Goal: Transaction & Acquisition: Book appointment/travel/reservation

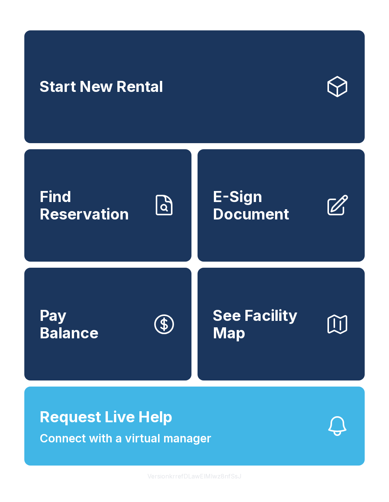
click at [289, 357] on button "See Facility Map" at bounding box center [281, 324] width 167 height 113
click at [253, 82] on link "Start New Rental" at bounding box center [194, 86] width 340 height 113
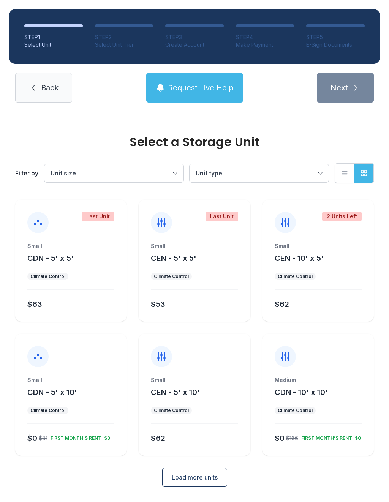
click at [101, 379] on div "Small" at bounding box center [70, 380] width 87 height 8
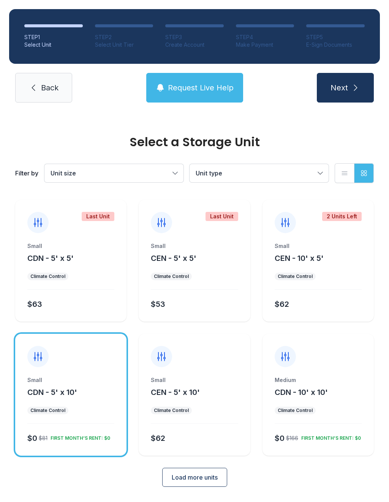
click at [355, 76] on button "Next" at bounding box center [345, 88] width 57 height 30
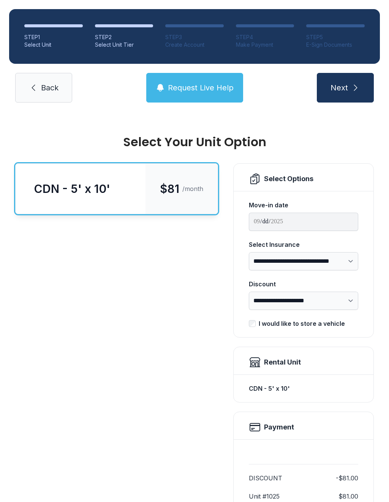
scroll to position [0, 0]
click at [45, 85] on span "Back" at bounding box center [49, 87] width 17 height 11
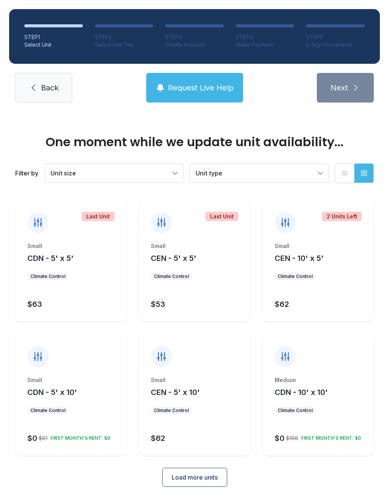
click at [201, 480] on span "Load more units" at bounding box center [195, 477] width 46 height 9
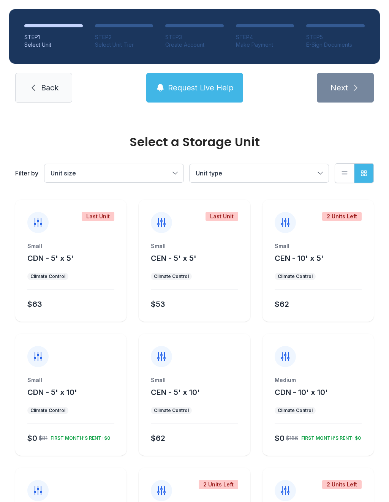
click at [210, 379] on div "Small" at bounding box center [194, 380] width 87 height 8
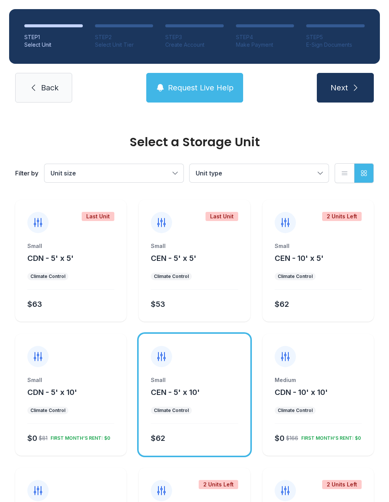
click at [352, 81] on button "Next" at bounding box center [345, 88] width 57 height 30
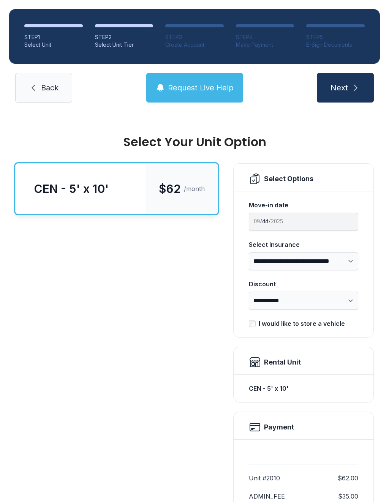
click at [52, 91] on span "Back" at bounding box center [49, 87] width 17 height 11
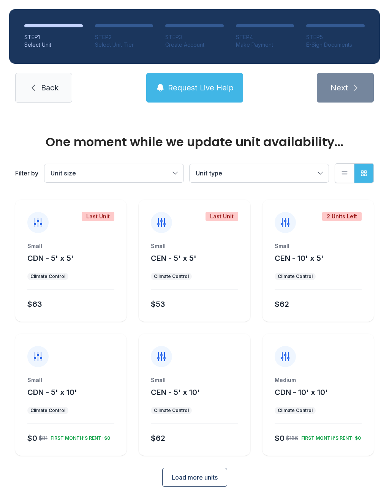
click at [48, 90] on span "Back" at bounding box center [49, 87] width 17 height 11
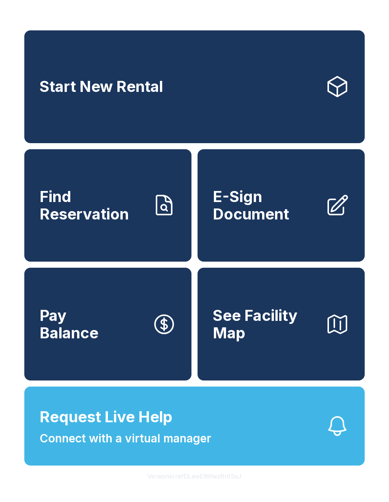
click at [278, 341] on span "See Facility Map" at bounding box center [266, 324] width 106 height 35
click at [259, 71] on link "Start New Rental" at bounding box center [194, 86] width 340 height 113
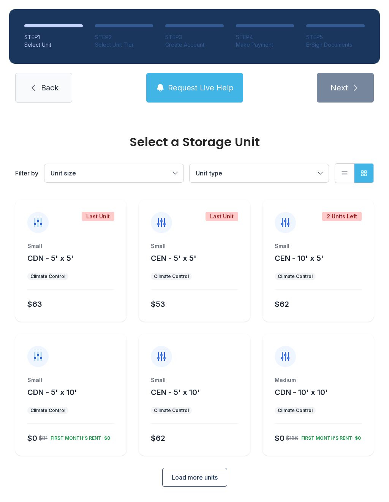
click at [317, 250] on div "Small CEN - 10' x 5'" at bounding box center [318, 252] width 87 height 21
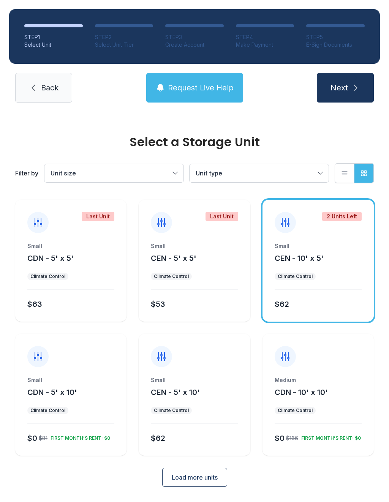
click at [326, 254] on div "Small CEN - 10' x 5'" at bounding box center [318, 252] width 87 height 21
click at [357, 81] on button "Next" at bounding box center [345, 88] width 57 height 30
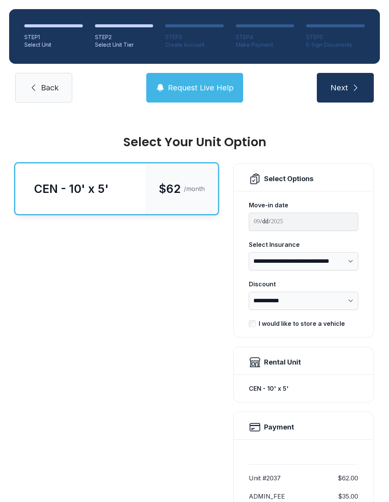
click at [57, 94] on link "Back" at bounding box center [43, 88] width 57 height 30
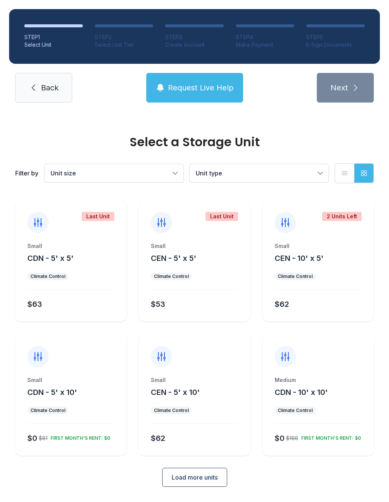
click at [201, 365] on div at bounding box center [194, 350] width 111 height 33
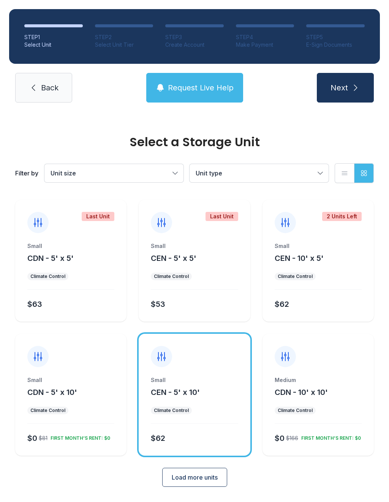
click at [355, 86] on icon "submit" at bounding box center [355, 88] width 3 height 6
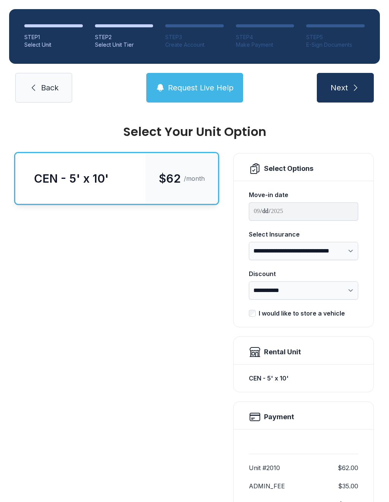
scroll to position [11, 0]
click at [53, 90] on span "Back" at bounding box center [49, 87] width 17 height 11
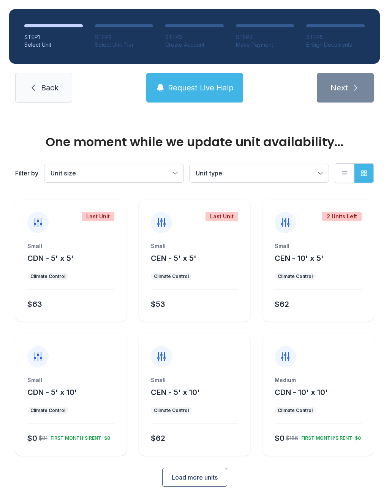
click at [55, 95] on link "Back" at bounding box center [43, 88] width 57 height 30
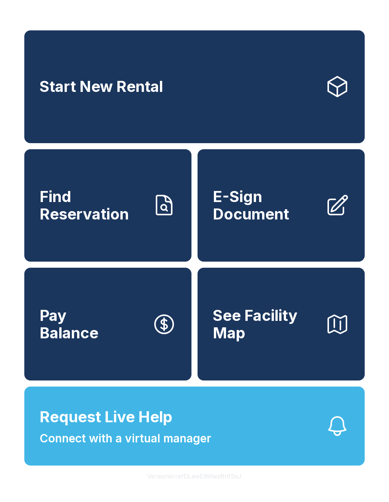
click at [300, 335] on span "See Facility Map" at bounding box center [266, 324] width 106 height 35
